Goal: Transaction & Acquisition: Download file/media

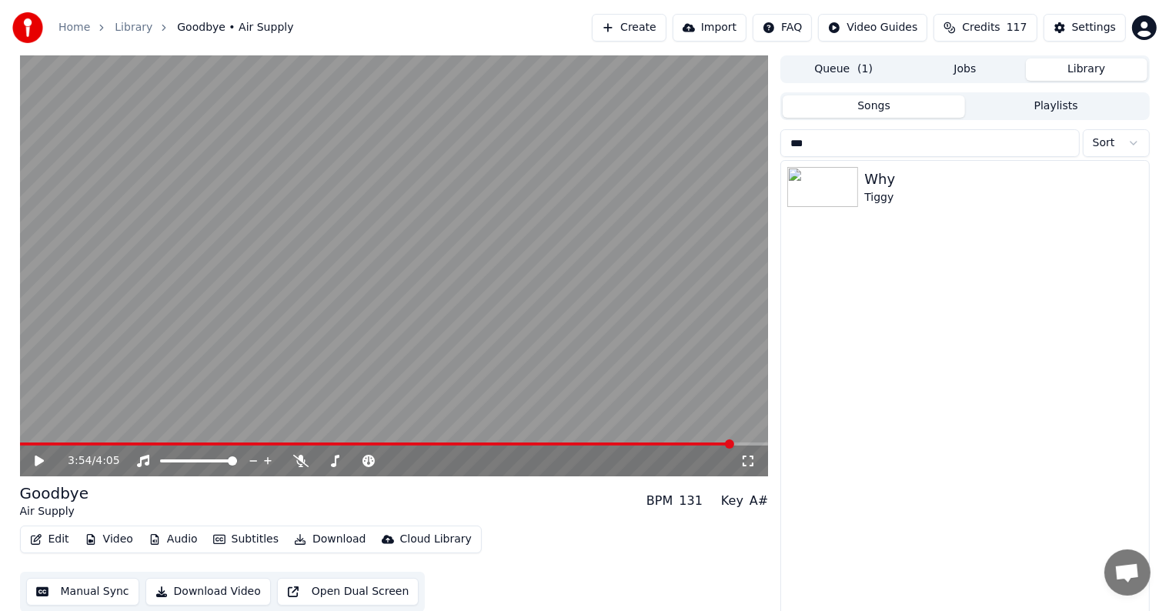
scroll to position [39, 0]
click at [903, 178] on div "Why" at bounding box center [995, 179] width 262 height 22
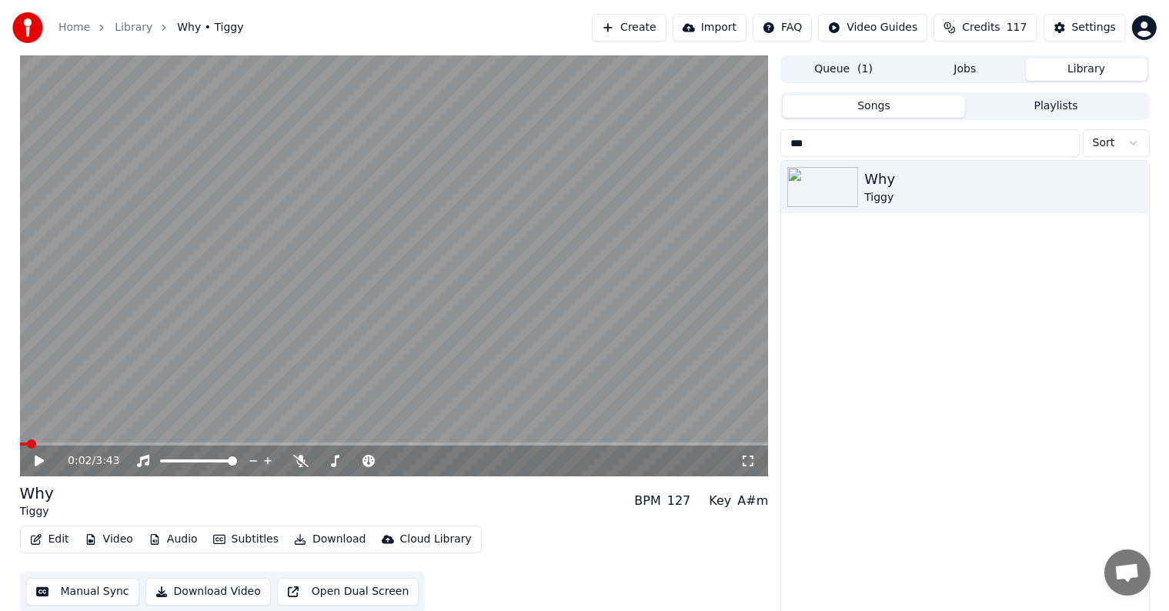
scroll to position [7, 0]
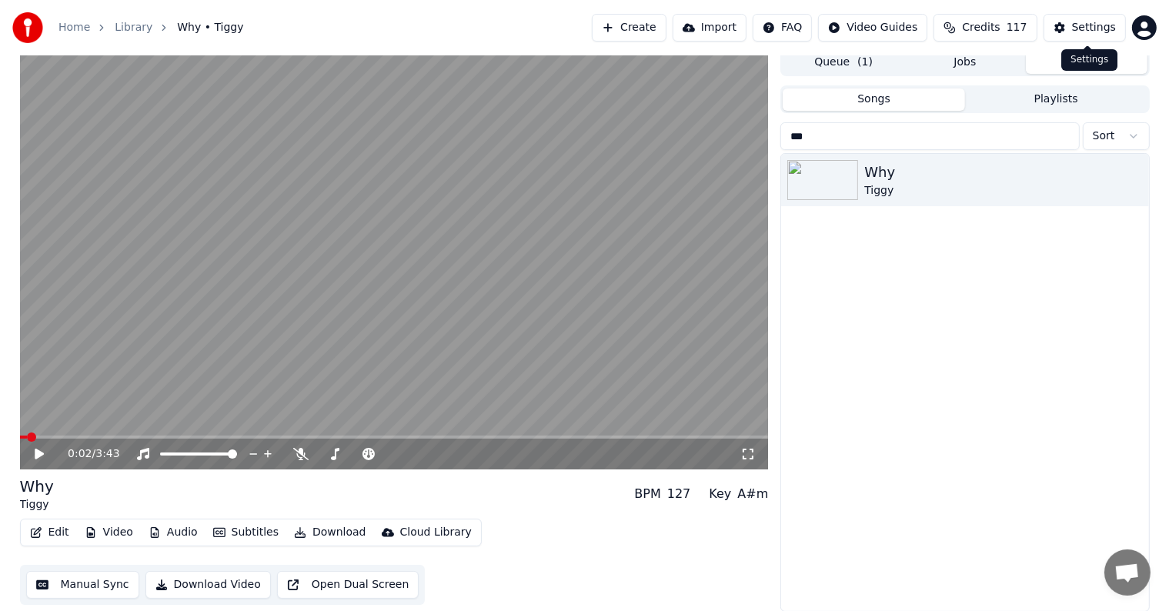
click at [1091, 25] on div "Settings" at bounding box center [1094, 27] width 44 height 15
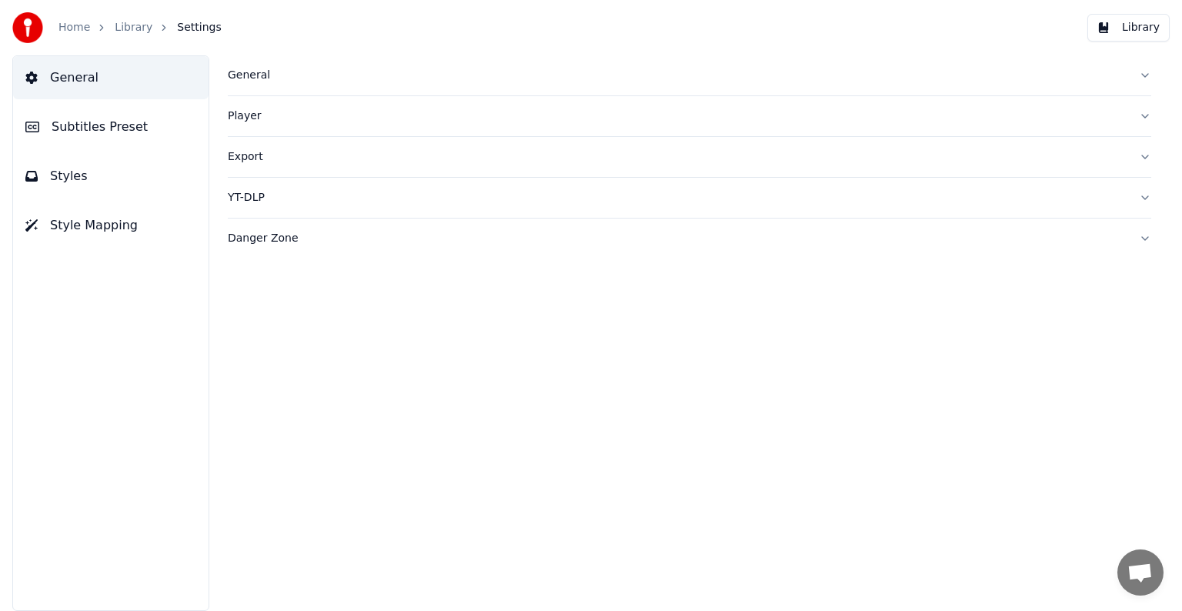
click at [72, 126] on span "Subtitles Preset" at bounding box center [100, 127] width 96 height 18
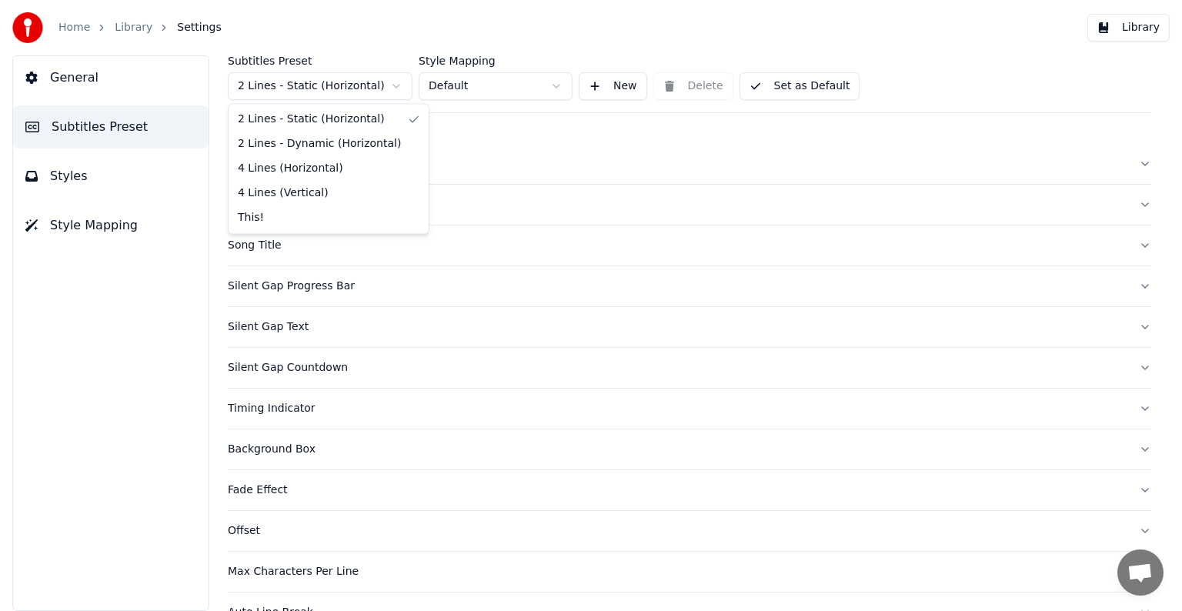
click at [306, 95] on html "Home Library Settings Library General Subtitles Preset Styles Style Mapping Sub…" at bounding box center [591, 305] width 1182 height 611
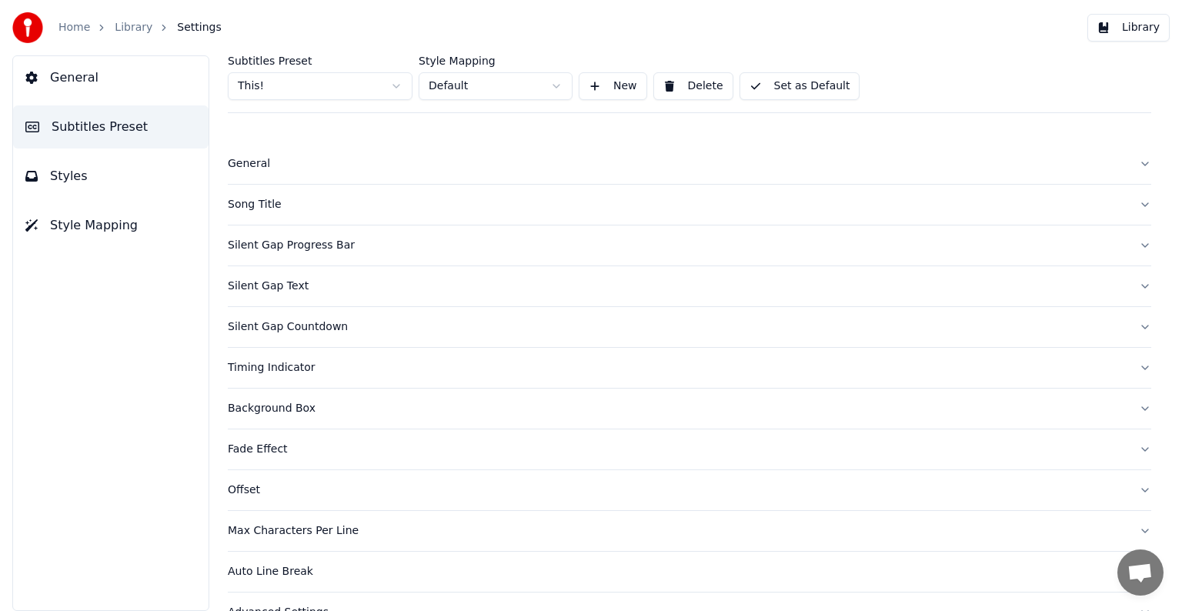
click at [259, 207] on div "Song Title" at bounding box center [677, 204] width 899 height 15
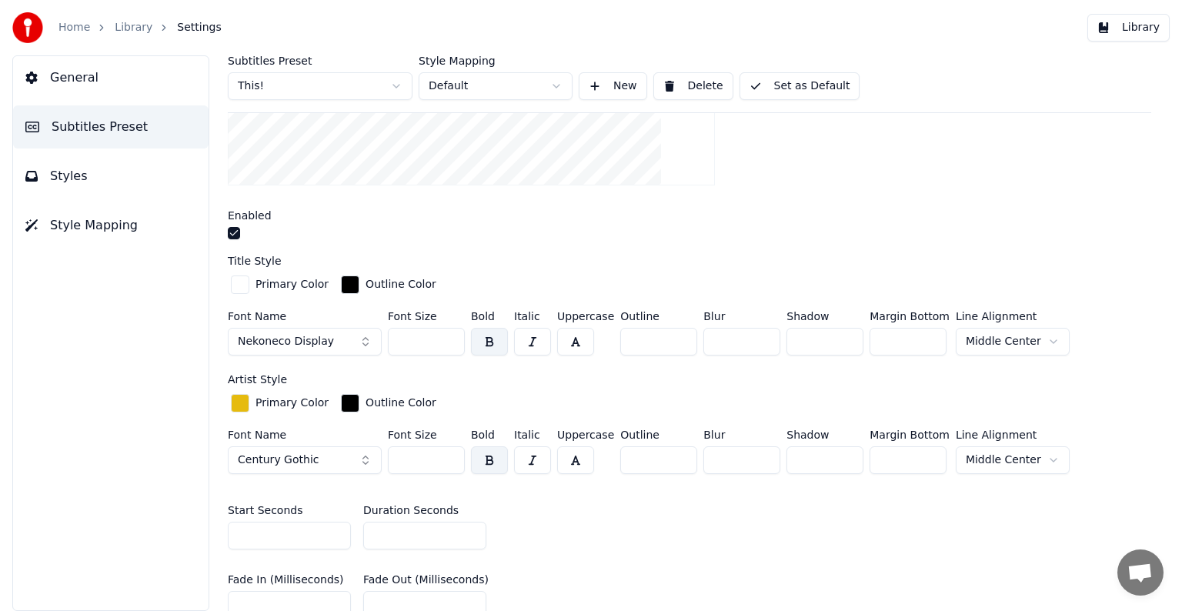
scroll to position [385, 0]
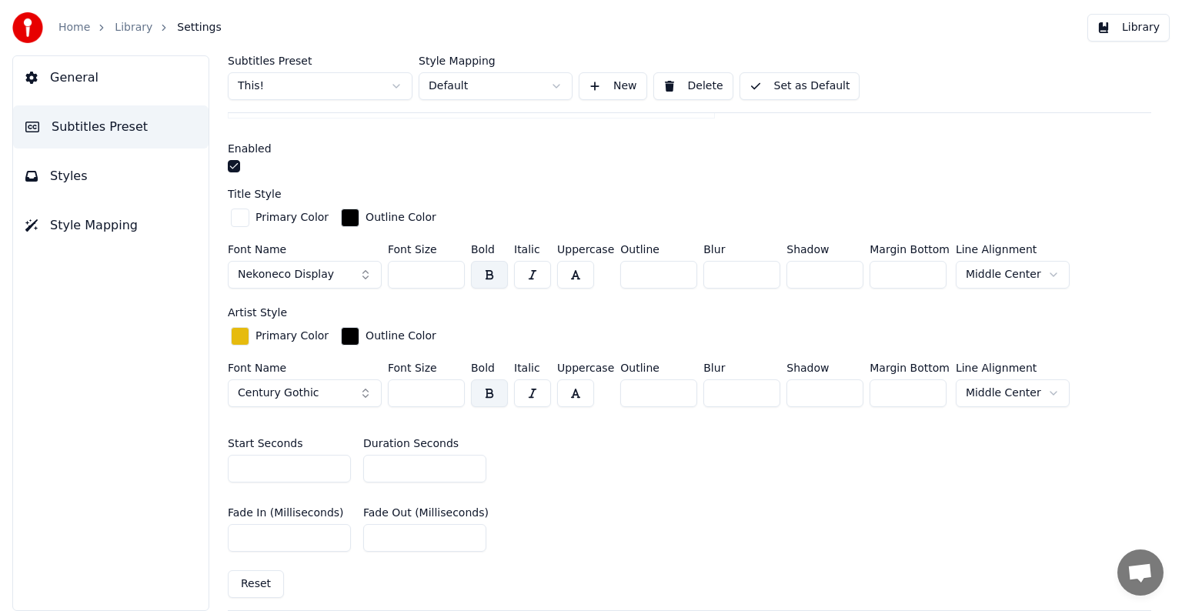
type input "*"
click at [467, 470] on input "*" at bounding box center [424, 469] width 123 height 28
click at [805, 81] on button "Set as Default" at bounding box center [799, 86] width 121 height 28
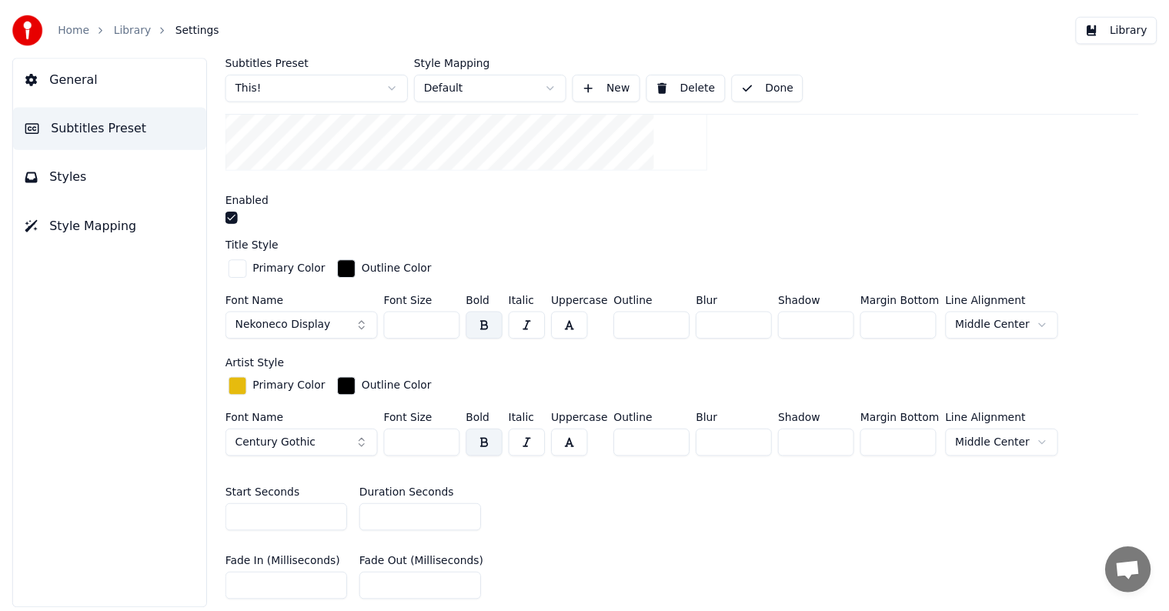
scroll to position [308, 0]
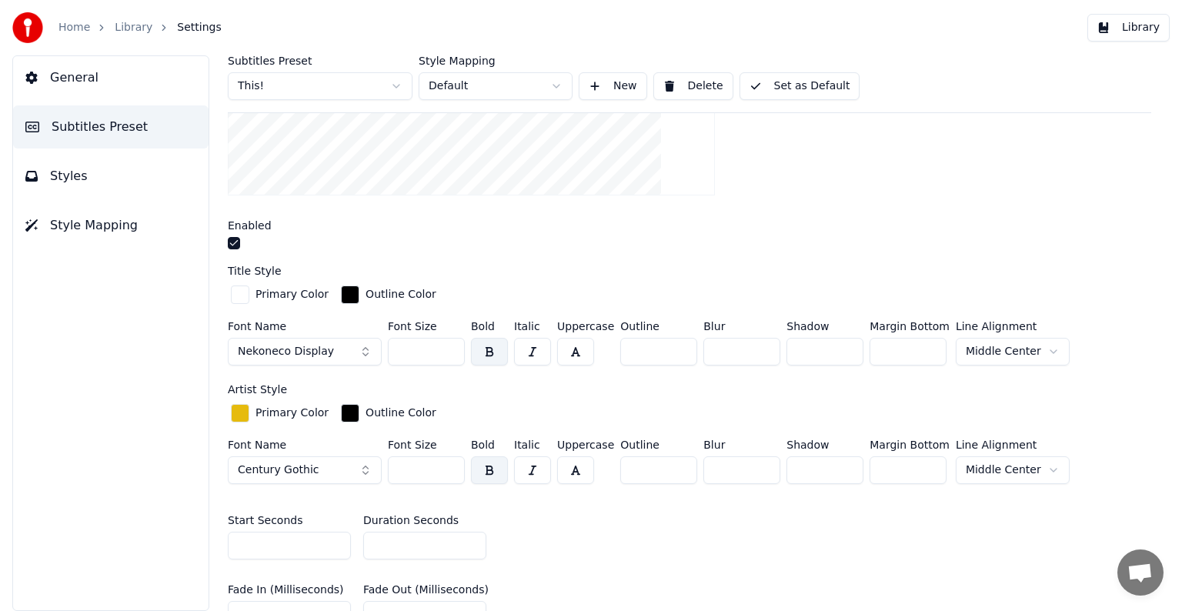
click at [133, 28] on link "Library" at bounding box center [134, 27] width 38 height 15
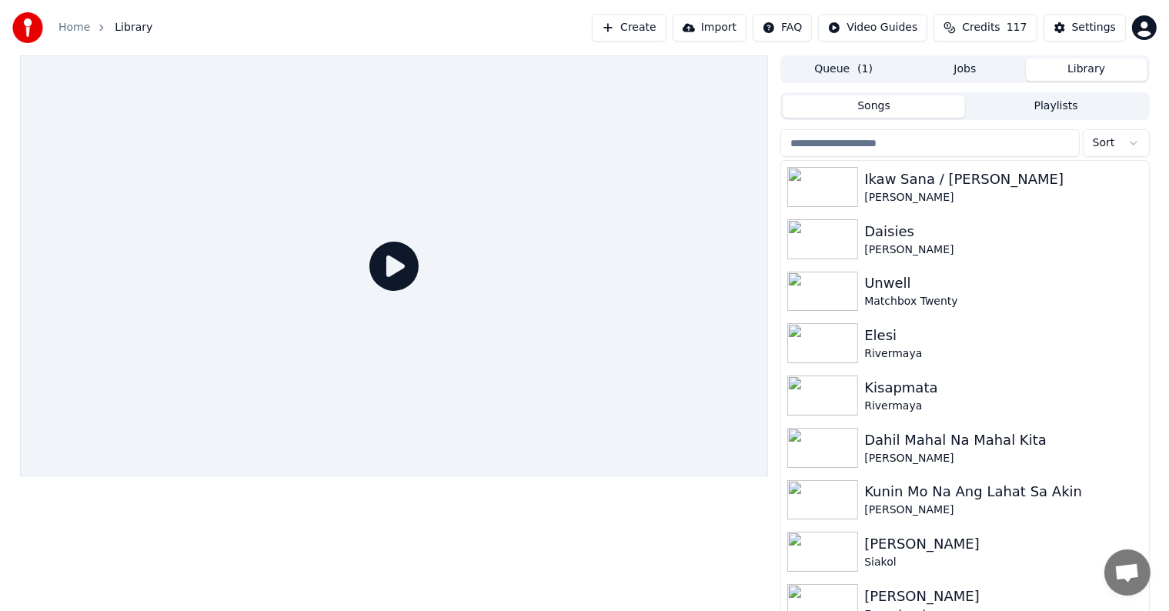
click at [1014, 138] on input "search" at bounding box center [929, 143] width 299 height 28
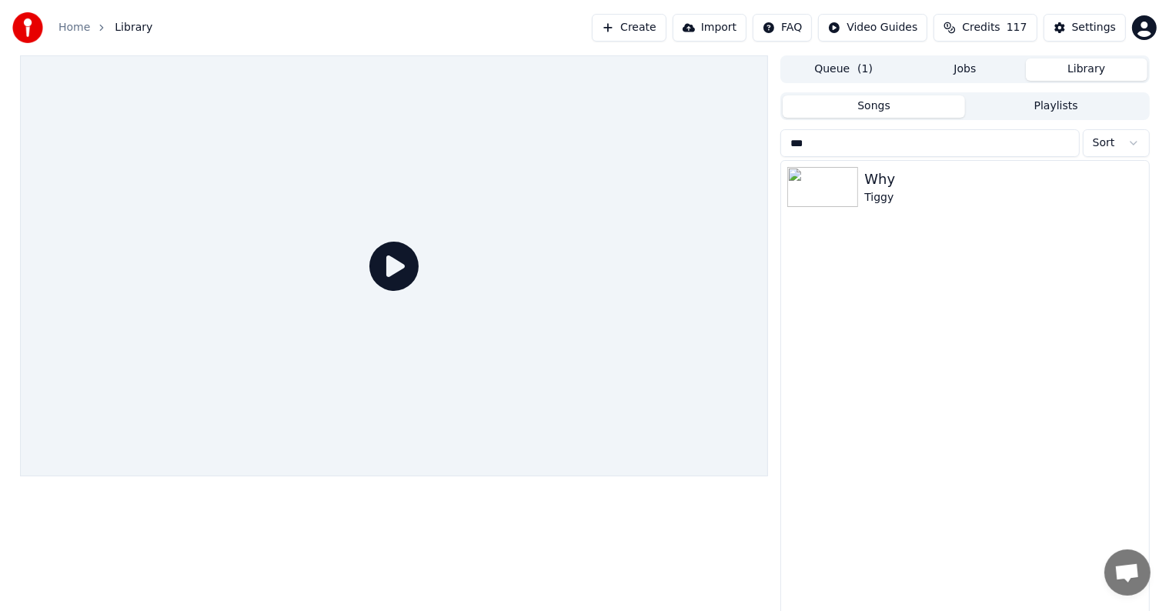
type input "***"
click at [886, 181] on div "Why" at bounding box center [995, 179] width 262 height 22
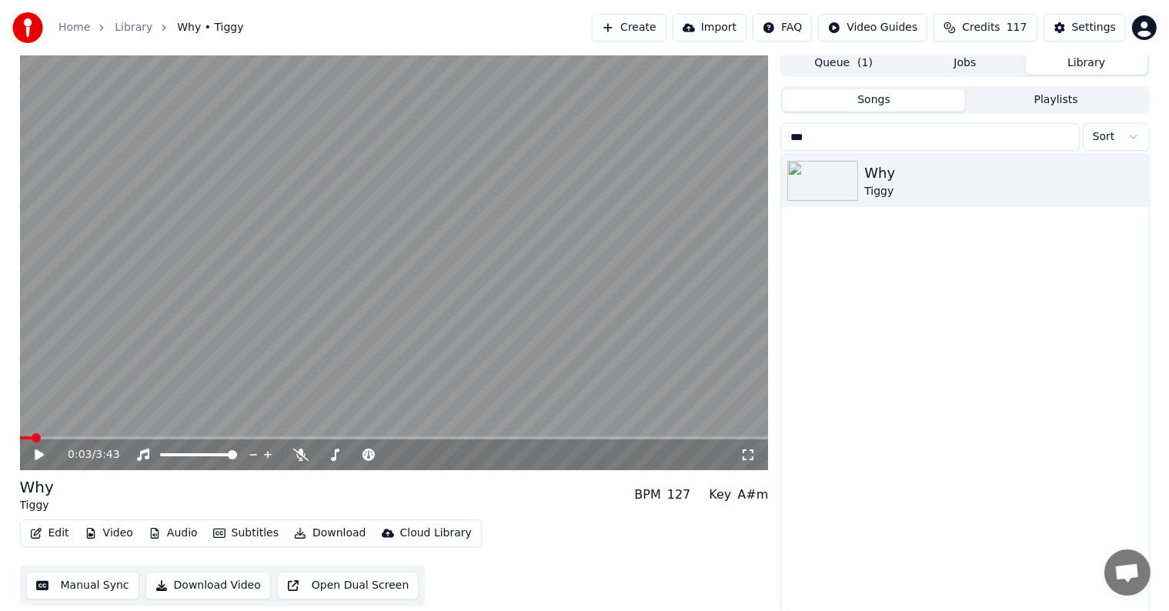
scroll to position [7, 0]
click at [95, 581] on button "Manual Sync" at bounding box center [82, 585] width 113 height 28
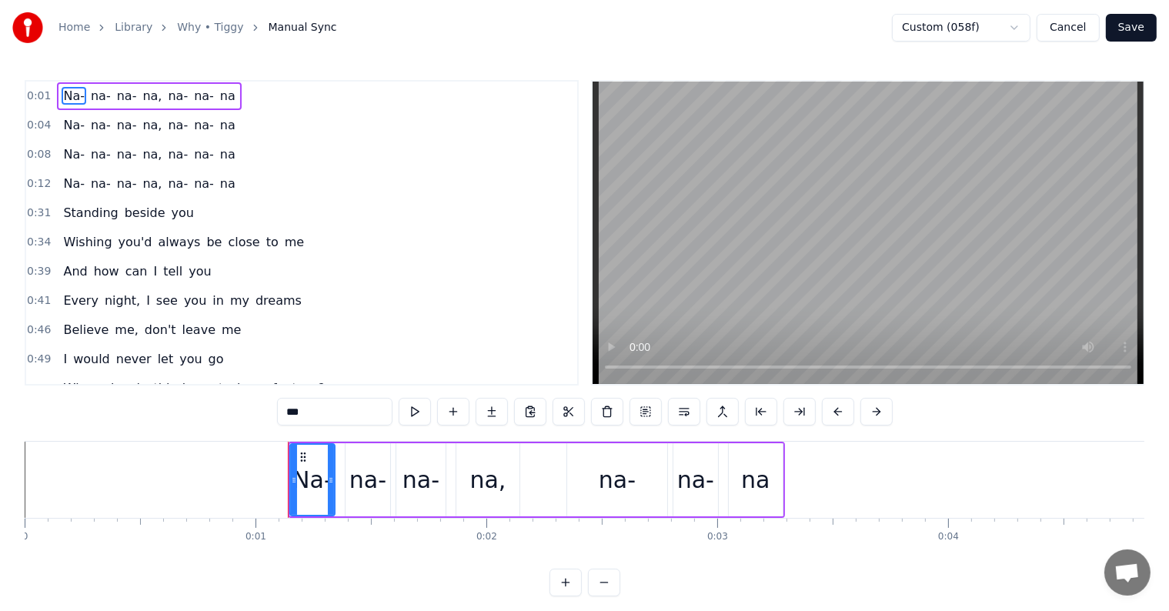
click at [294, 472] on div at bounding box center [294, 480] width 6 height 70
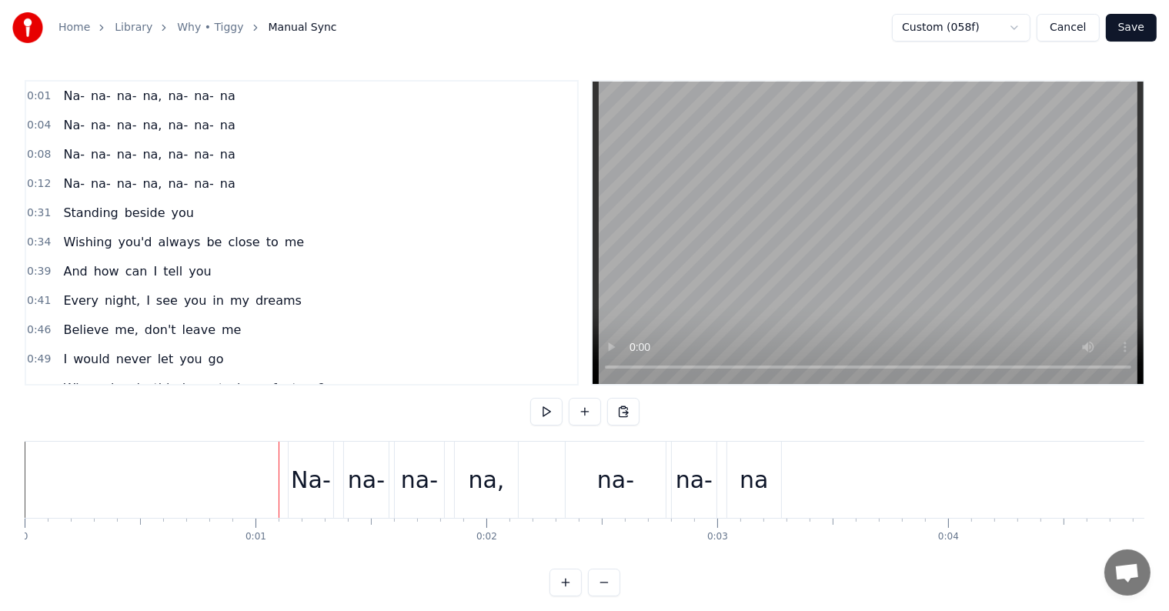
click at [294, 474] on div "Na-" at bounding box center [311, 479] width 40 height 35
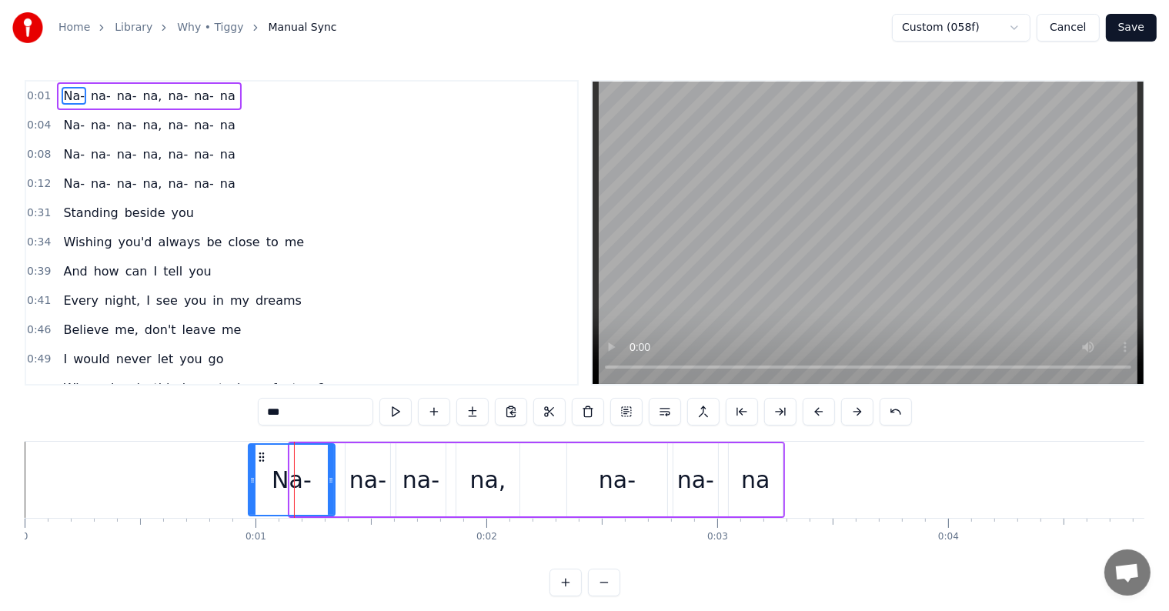
drag, startPoint x: 291, startPoint y: 474, endPoint x: 249, endPoint y: 468, distance: 42.0
click at [249, 468] on div at bounding box center [252, 480] width 6 height 70
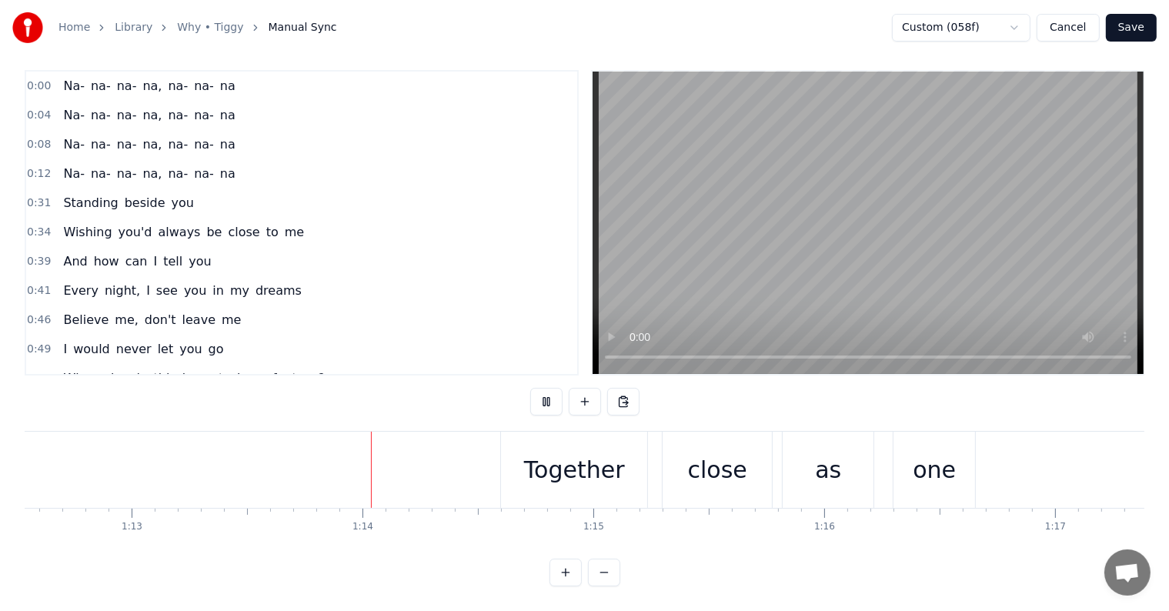
scroll to position [0, 16913]
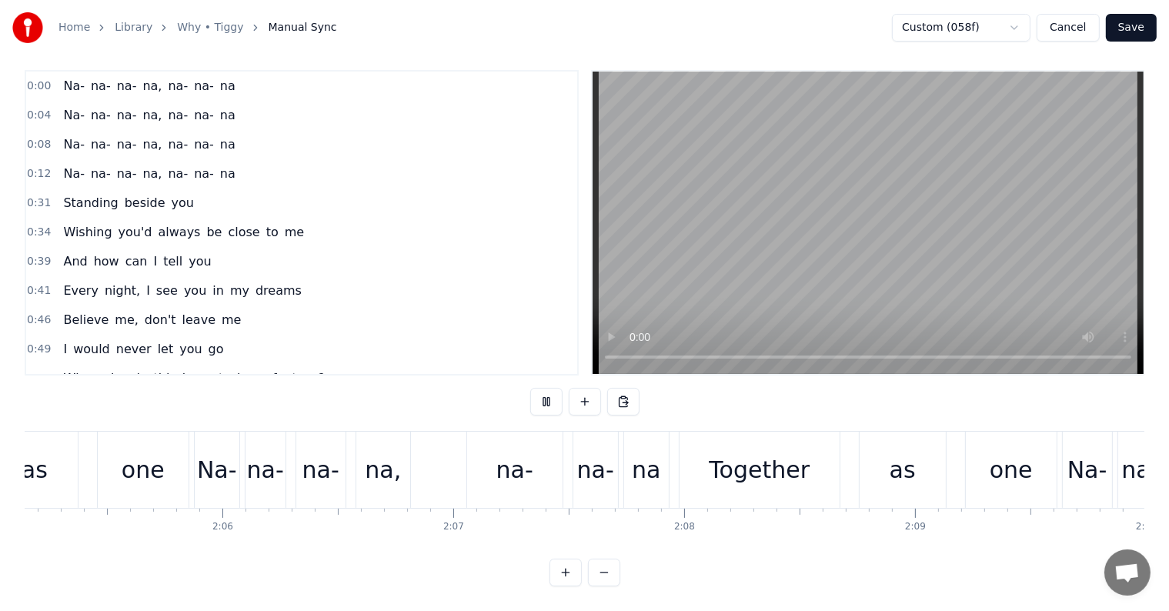
click at [930, 342] on video at bounding box center [867, 223] width 551 height 302
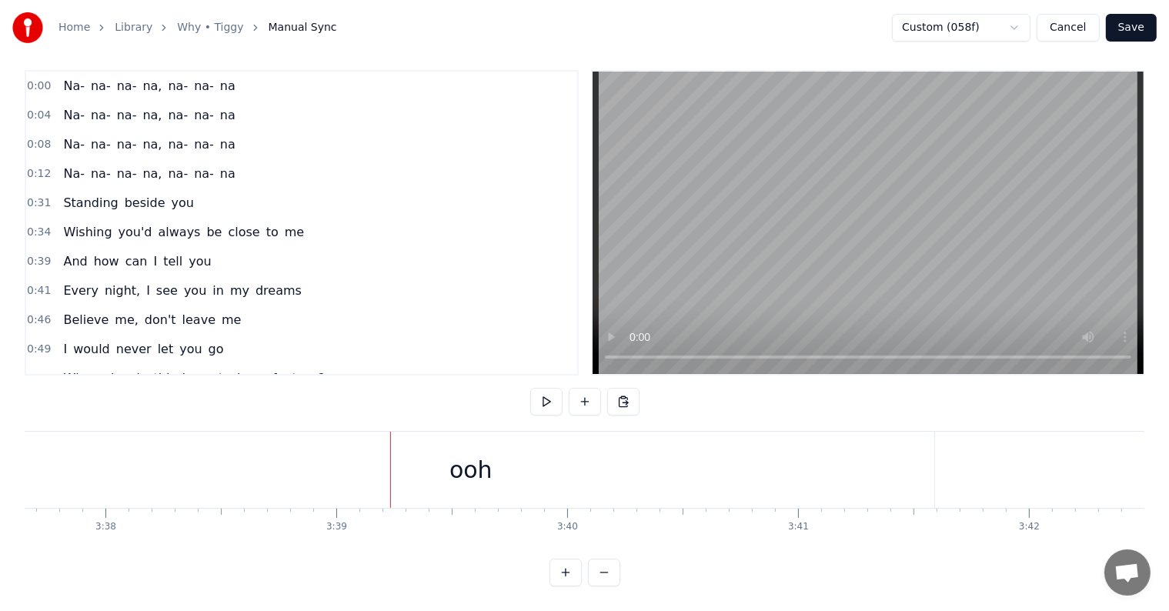
scroll to position [0, 50434]
click at [1135, 38] on button "Save" at bounding box center [1131, 28] width 51 height 28
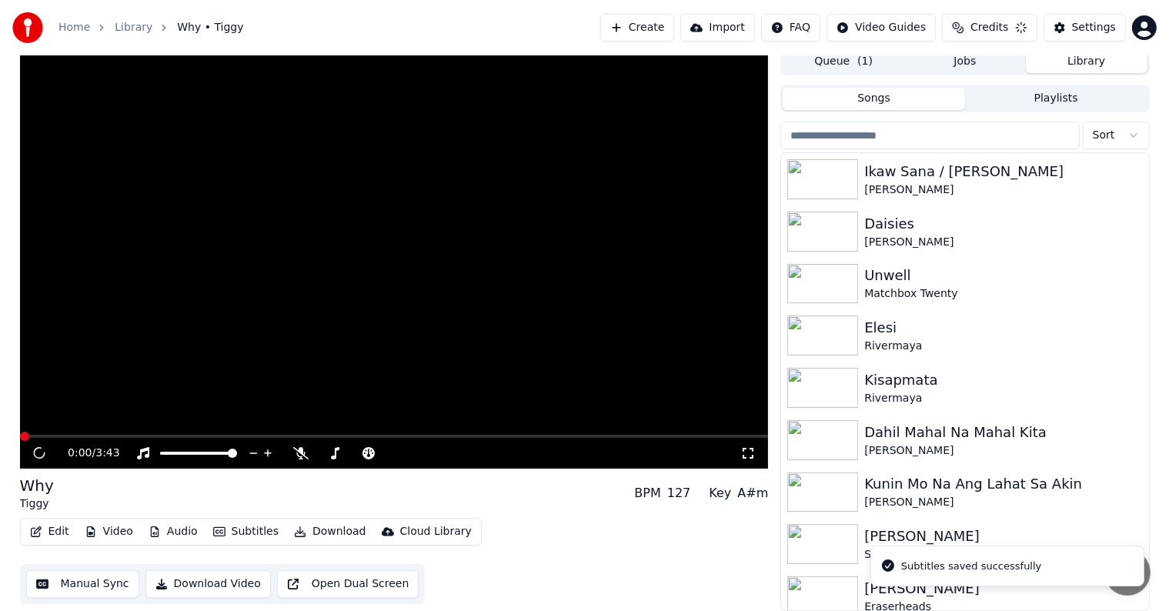
scroll to position [7, 0]
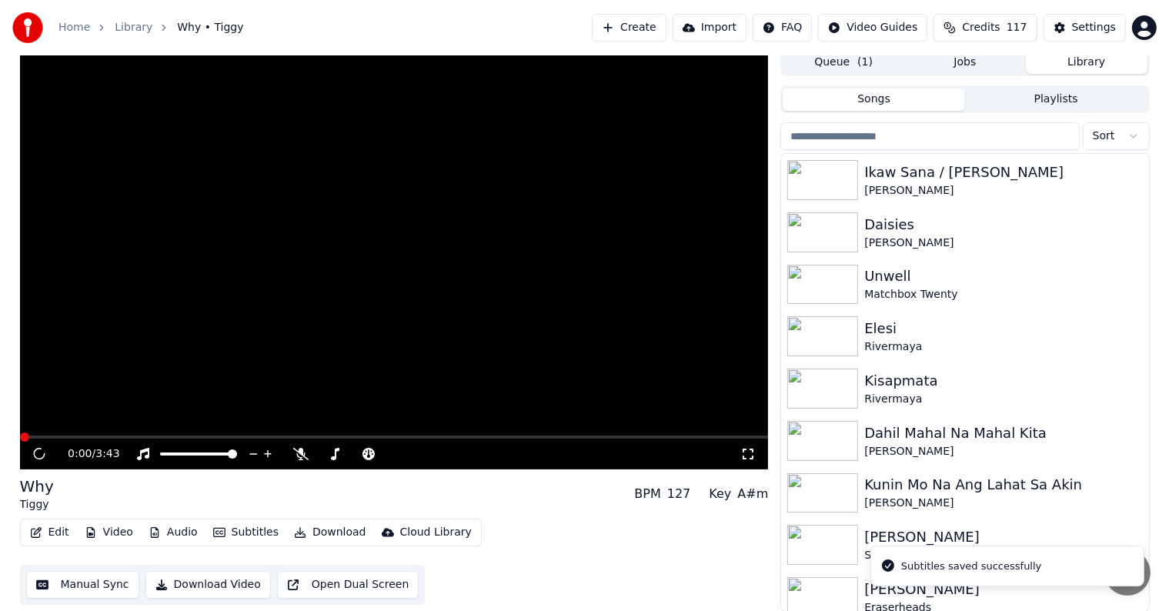
click at [322, 539] on button "Download" at bounding box center [330, 533] width 85 height 22
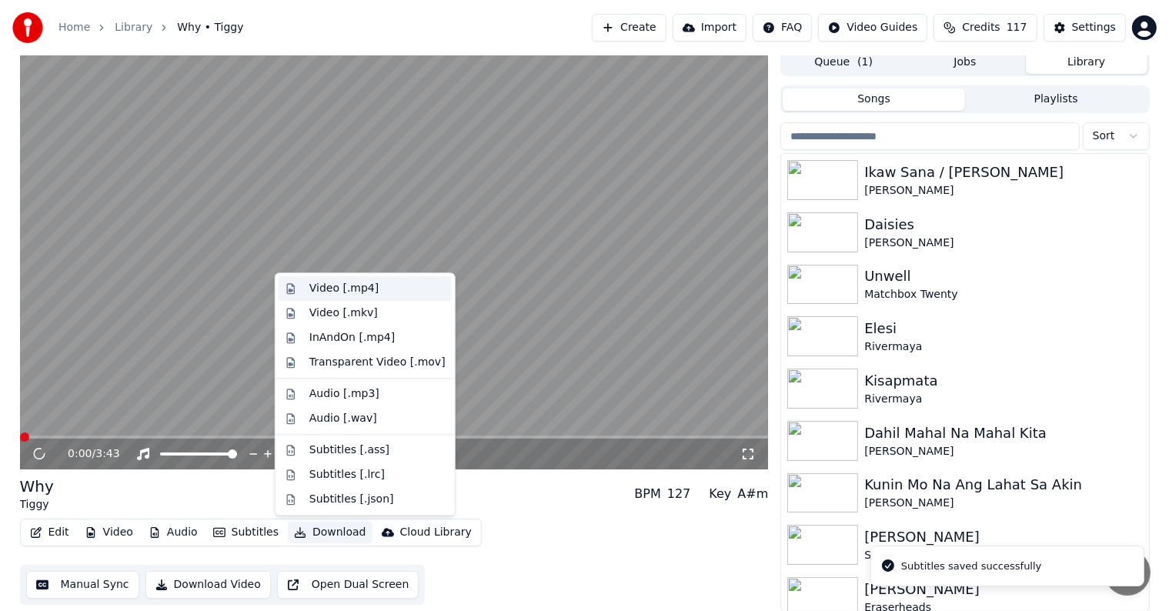
click at [347, 291] on div "Video [.mp4]" at bounding box center [343, 288] width 69 height 15
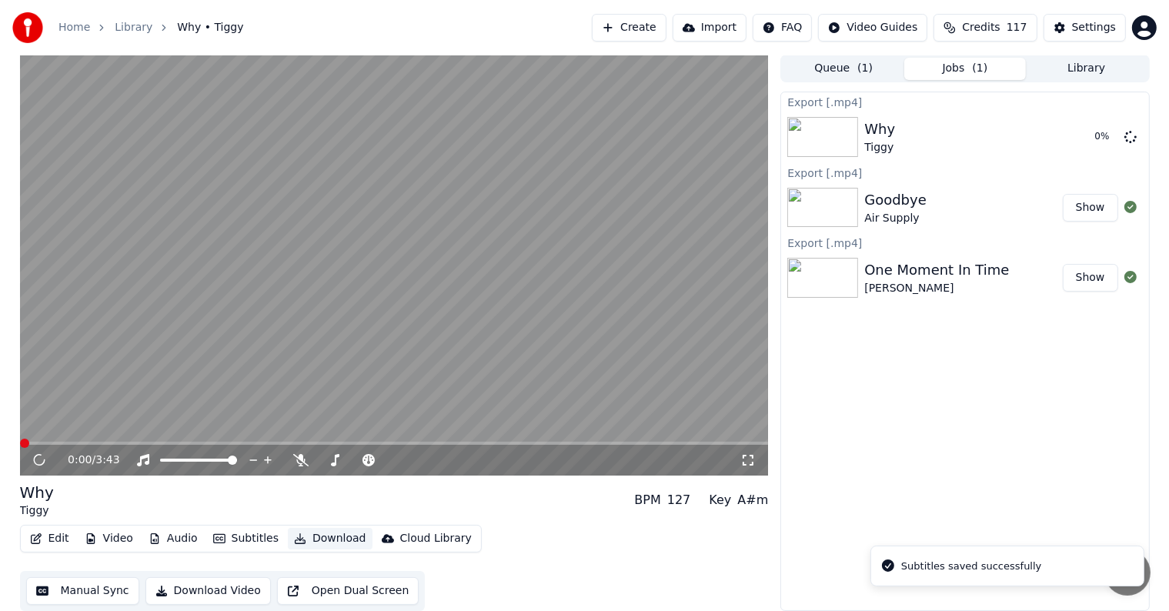
scroll to position [1, 0]
click at [369, 276] on video at bounding box center [394, 265] width 749 height 421
